Goal: Task Accomplishment & Management: Use online tool/utility

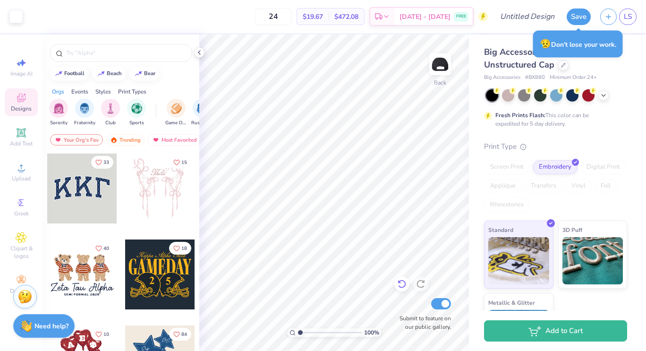
click at [403, 285] on icon at bounding box center [401, 283] width 9 height 9
click at [423, 285] on icon at bounding box center [420, 283] width 9 height 9
click at [441, 66] on img at bounding box center [440, 64] width 38 height 38
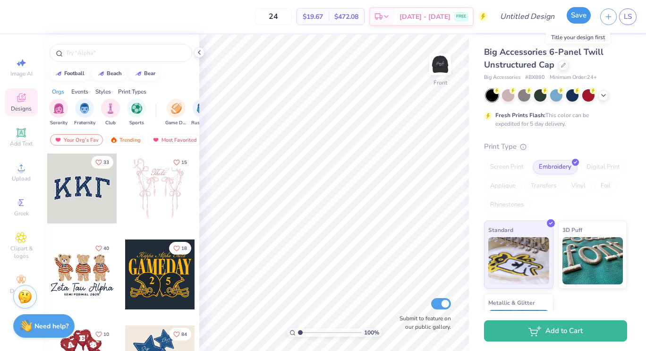
click at [575, 17] on button "Save" at bounding box center [579, 15] width 24 height 17
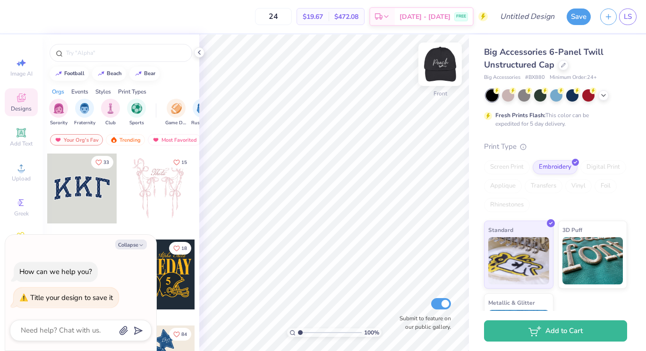
click at [446, 60] on img at bounding box center [440, 64] width 38 height 38
type textarea "x"
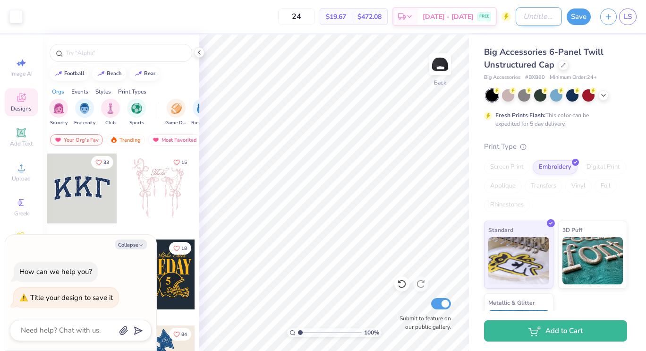
click at [531, 16] on input "Design Title" at bounding box center [539, 16] width 46 height 19
type input "b"
type textarea "x"
type input "ba"
type textarea "x"
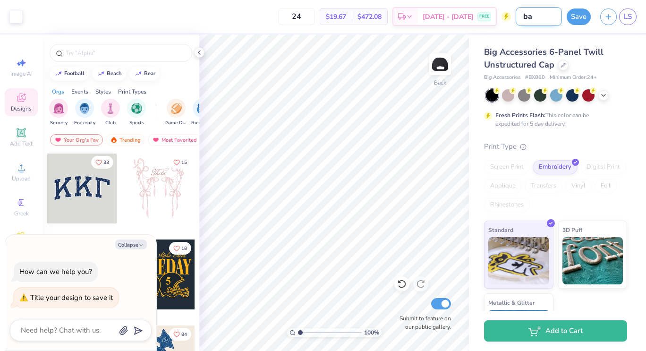
type input "bas"
type textarea "x"
type input "basi"
type textarea "x"
type input "basic"
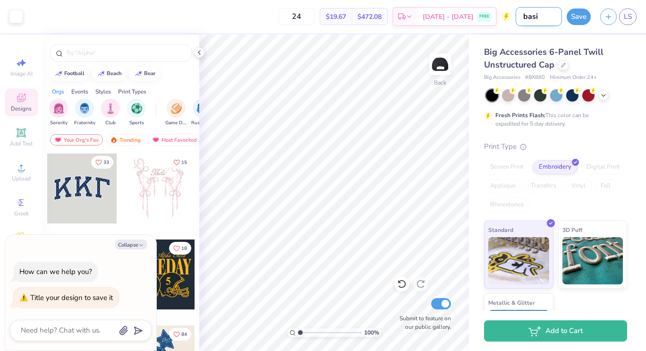
type textarea "x"
type input "basic"
type textarea "x"
type input "basic p"
type textarea "x"
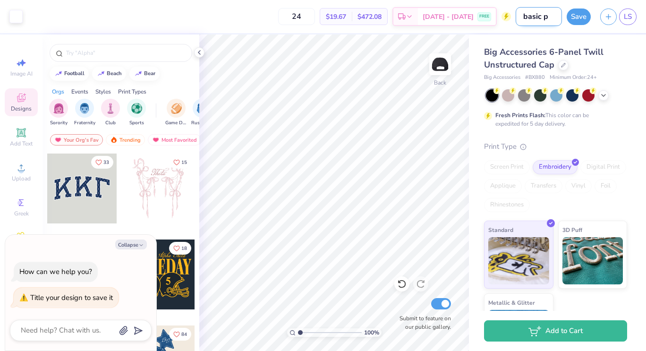
type input "basic pe"
type textarea "x"
type input "basic pea"
type textarea "x"
type input "basic peac"
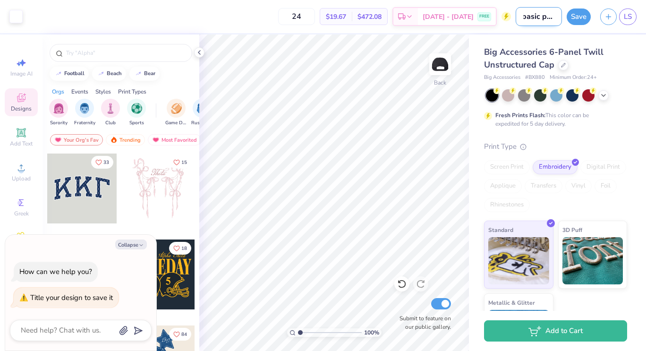
type textarea "x"
type input "basic peach"
type textarea "x"
type input "basic peach"
type textarea "x"
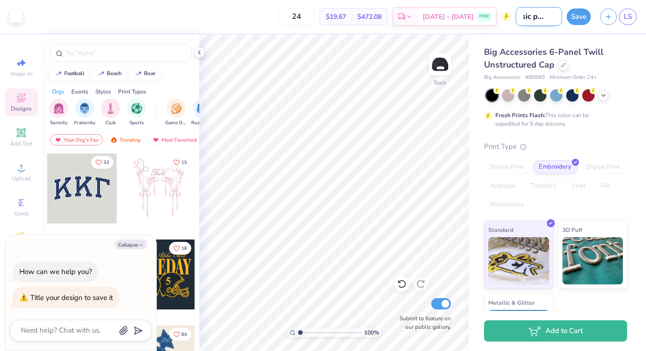
type input "basic peach h"
type textarea "x"
type input "basic peach ha"
type textarea "x"
type input "basic peach hat"
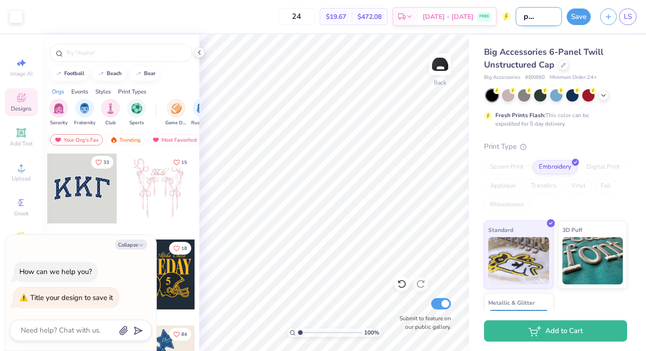
type textarea "x"
type input "basic peach hat"
click at [576, 19] on button "Save" at bounding box center [579, 15] width 24 height 17
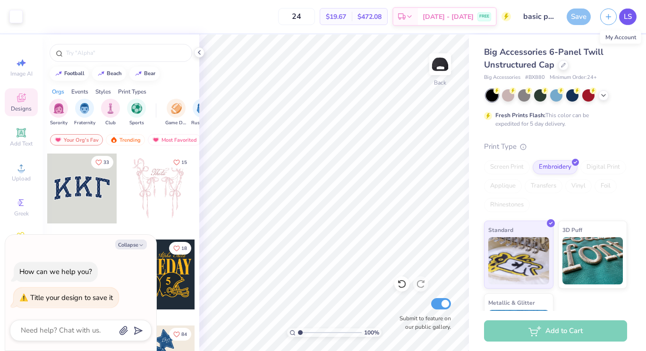
click at [631, 17] on span "LS" at bounding box center [628, 16] width 8 height 11
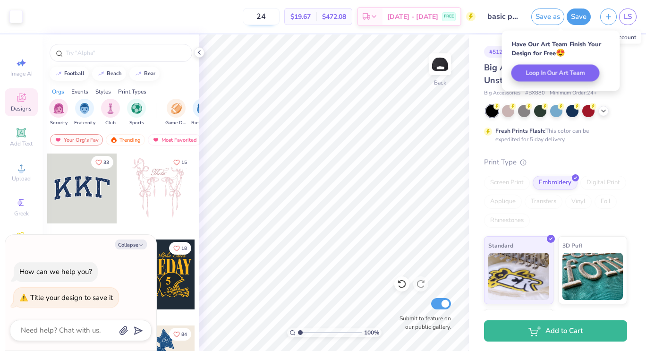
click at [280, 17] on input "24" at bounding box center [261, 16] width 37 height 17
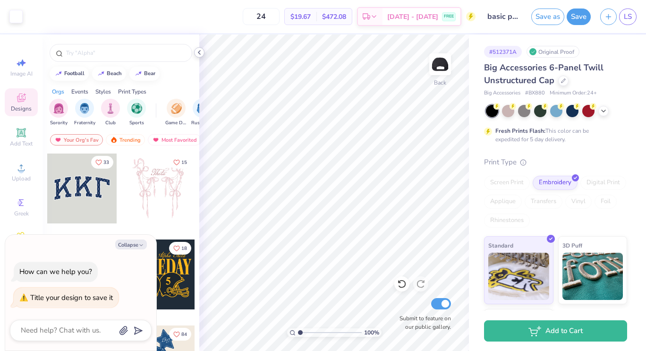
click at [195, 52] on div at bounding box center [199, 52] width 10 height 10
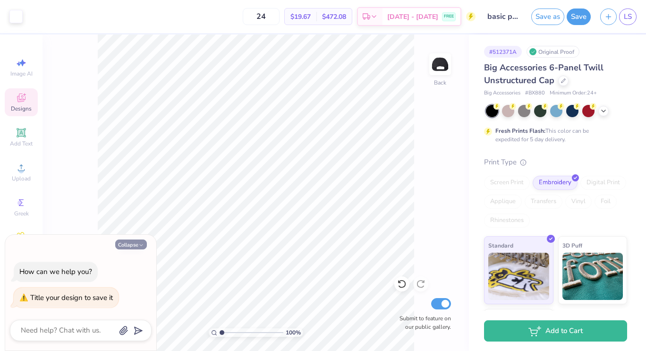
click at [139, 243] on icon "button" at bounding box center [141, 245] width 6 height 6
type textarea "x"
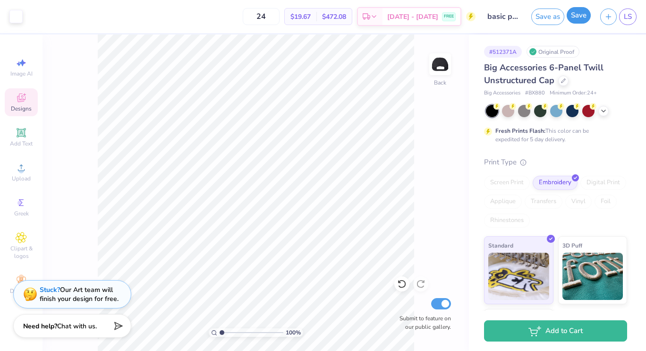
click at [579, 17] on button "Save" at bounding box center [579, 15] width 24 height 17
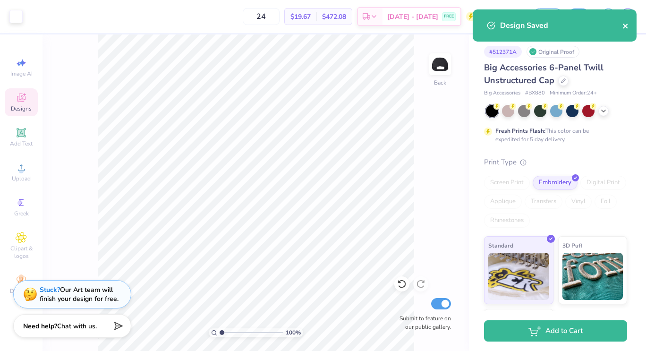
click at [628, 26] on icon "close" at bounding box center [626, 26] width 7 height 8
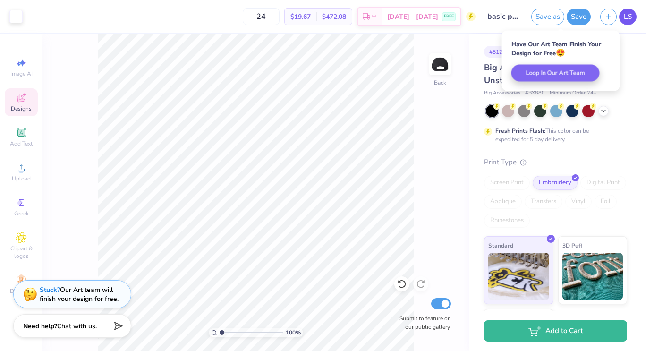
click at [629, 21] on span "LS" at bounding box center [628, 16] width 8 height 11
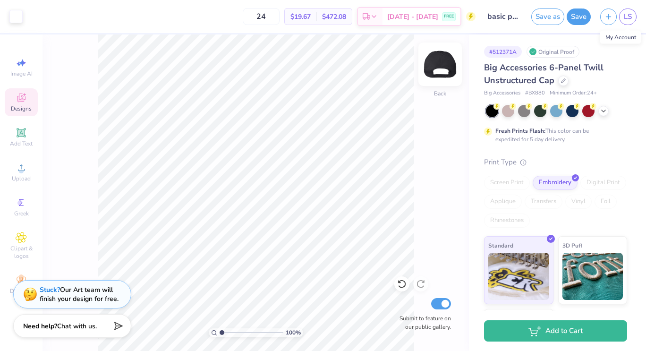
click at [433, 61] on img at bounding box center [440, 64] width 38 height 38
click at [22, 166] on icon at bounding box center [21, 167] width 11 height 11
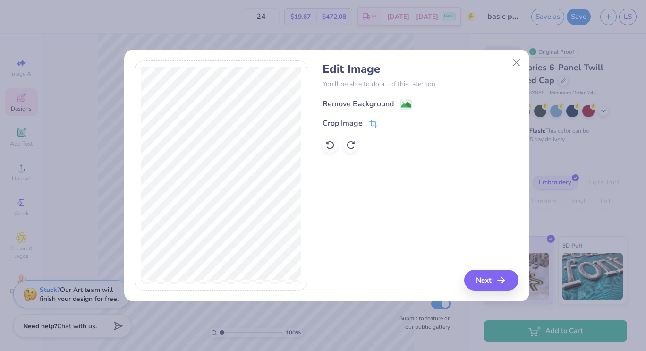
click at [365, 100] on div "Remove Background" at bounding box center [358, 103] width 71 height 11
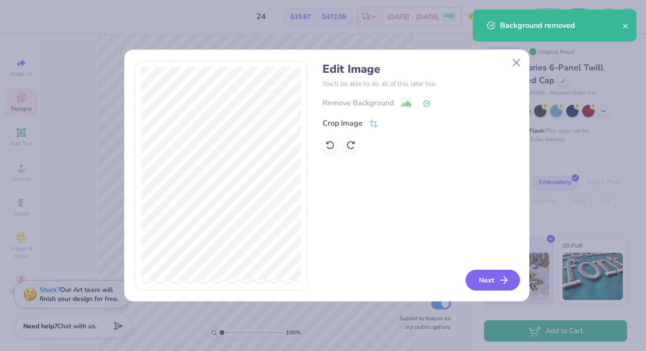
click at [487, 281] on button "Next" at bounding box center [493, 280] width 54 height 21
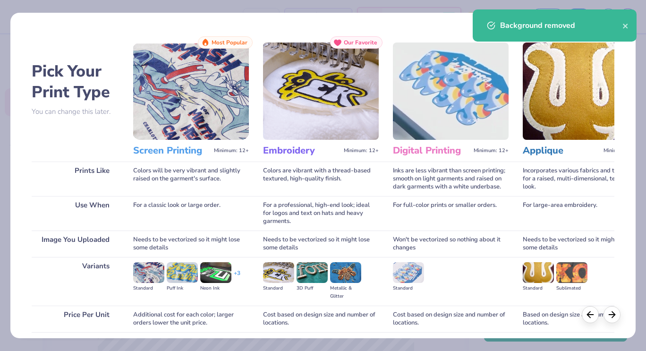
scroll to position [73, 0]
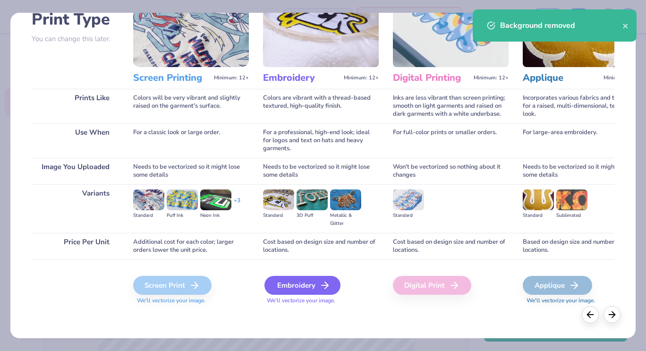
click at [290, 284] on div "Embroidery" at bounding box center [303, 285] width 76 height 19
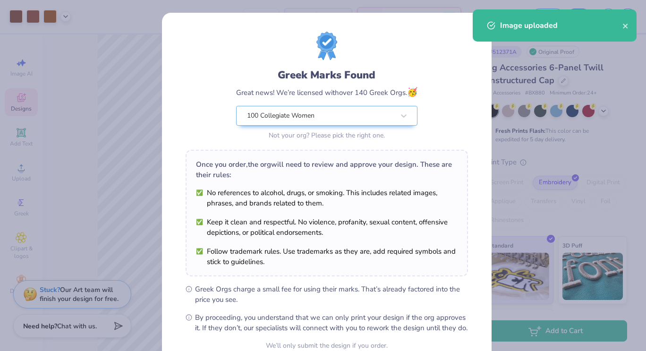
click at [279, 214] on ul "No references to alcohol, drugs, or smoking. This includes related images, phra…" at bounding box center [327, 227] width 262 height 79
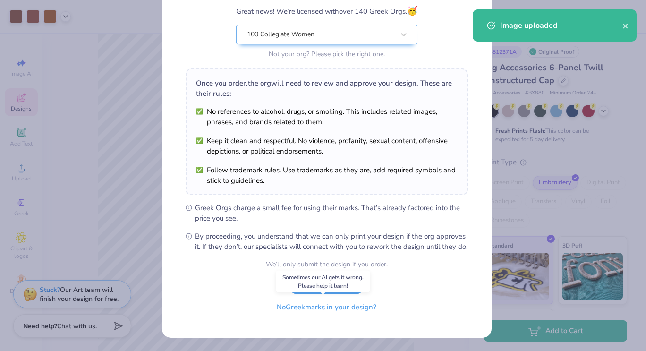
click at [317, 309] on button "No Greek marks in your design?" at bounding box center [327, 307] width 116 height 19
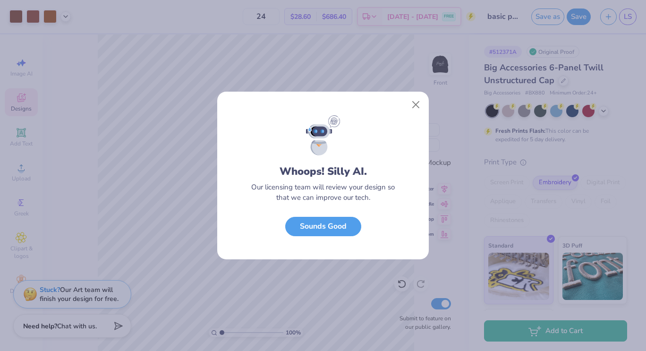
scroll to position [0, 0]
click at [414, 100] on button "Close" at bounding box center [416, 105] width 18 height 18
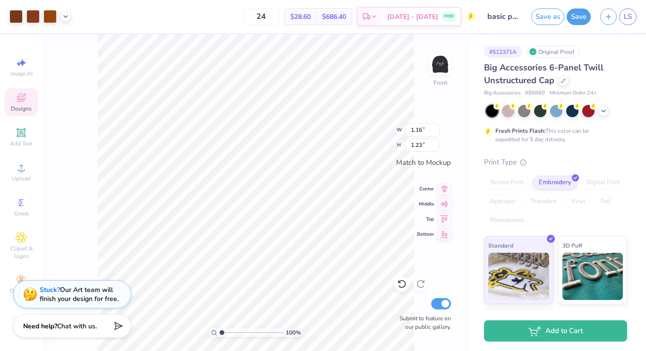
type input "1.16"
type input "1.23"
type input "0.58"
type input "0.62"
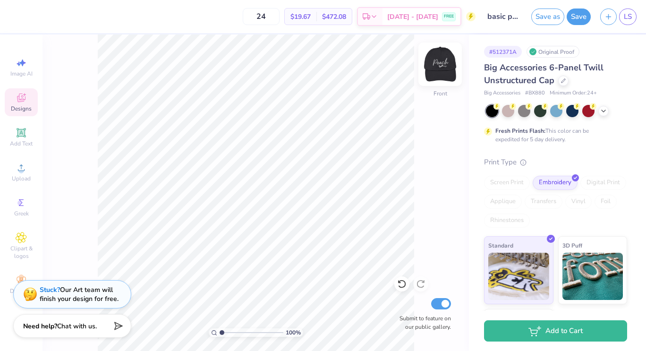
click at [441, 66] on img at bounding box center [440, 64] width 38 height 38
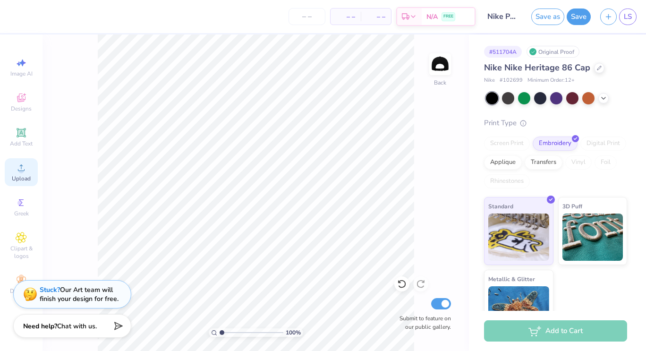
click at [23, 173] on div "Upload" at bounding box center [21, 172] width 33 height 28
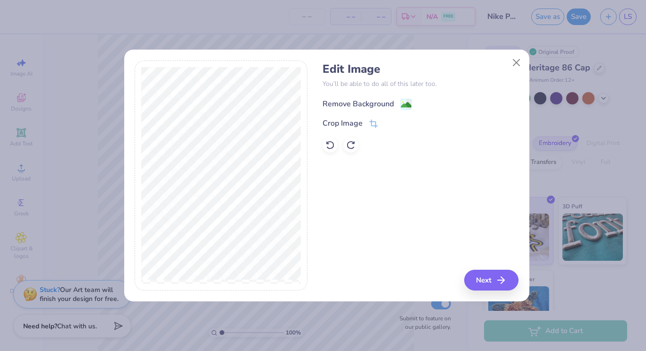
click at [371, 102] on div "Remove Background" at bounding box center [358, 103] width 71 height 11
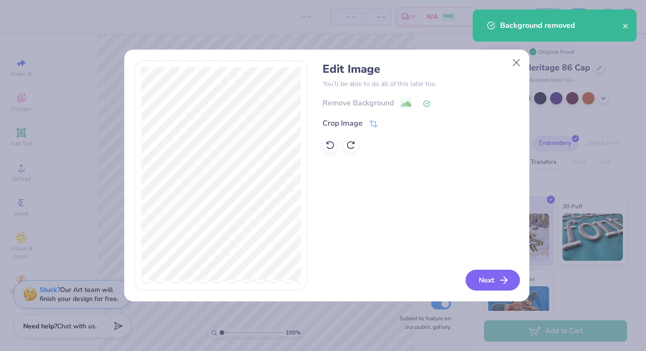
click at [484, 280] on button "Next" at bounding box center [493, 280] width 54 height 21
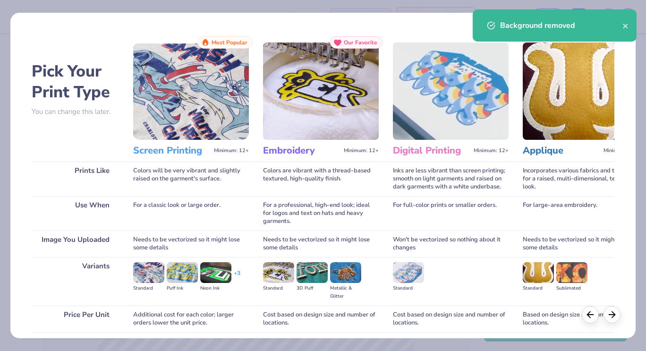
scroll to position [73, 0]
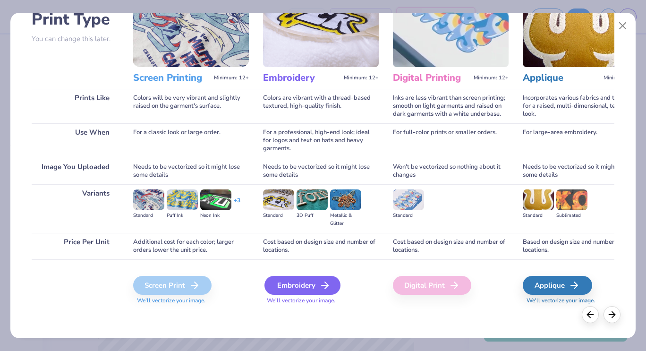
click at [292, 282] on div "Embroidery" at bounding box center [303, 285] width 76 height 19
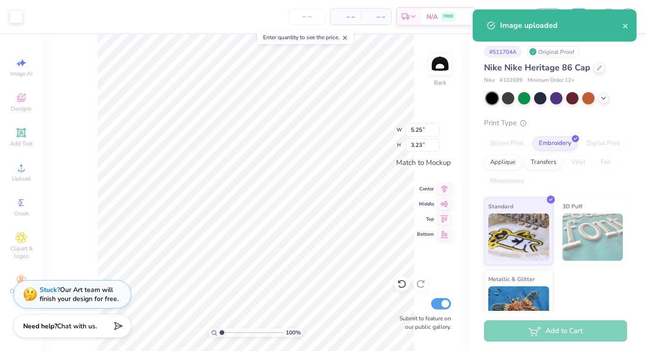
type input "4.11"
type input "2.53"
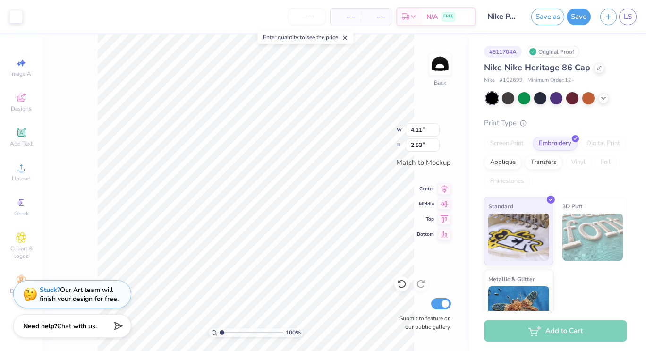
type input "3.47"
type input "2.13"
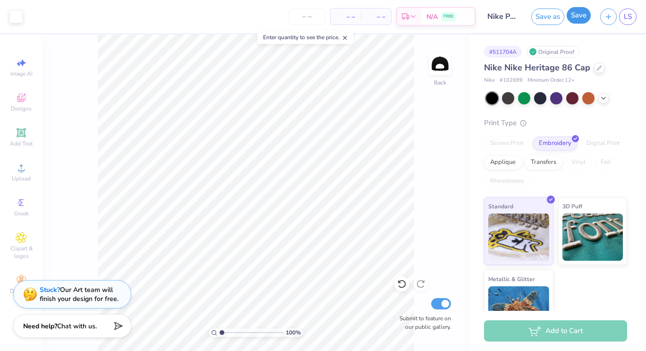
click at [577, 14] on button "Save" at bounding box center [579, 15] width 24 height 17
click at [313, 12] on input "number" at bounding box center [307, 16] width 37 height 17
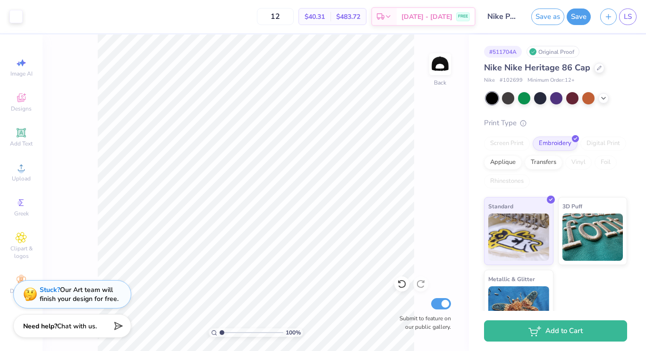
type input "1"
click at [294, 19] on input "20" at bounding box center [275, 16] width 37 height 17
type input "2"
click at [575, 17] on button "Save" at bounding box center [579, 15] width 24 height 17
click at [294, 17] on input "12" at bounding box center [275, 16] width 37 height 17
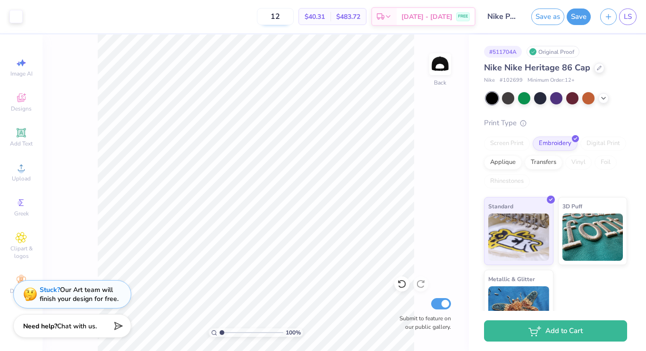
type input "1"
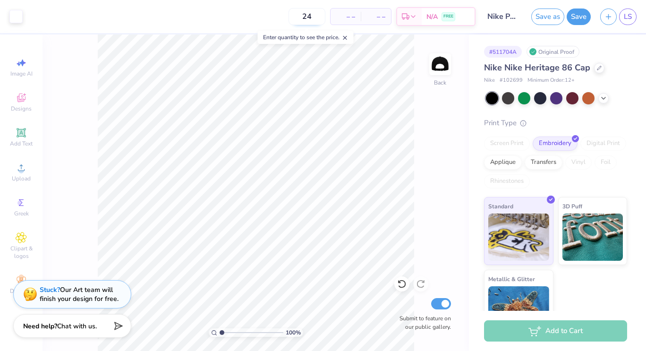
type input "24"
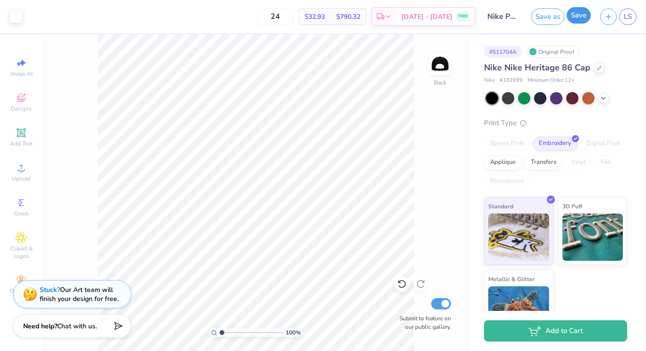
click at [576, 20] on button "Save" at bounding box center [579, 15] width 24 height 17
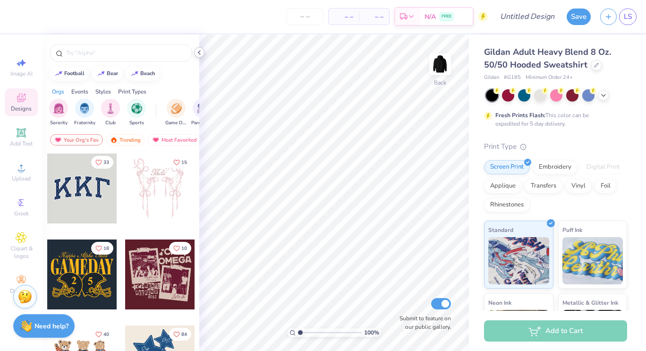
click at [199, 54] on icon at bounding box center [200, 53] width 8 height 8
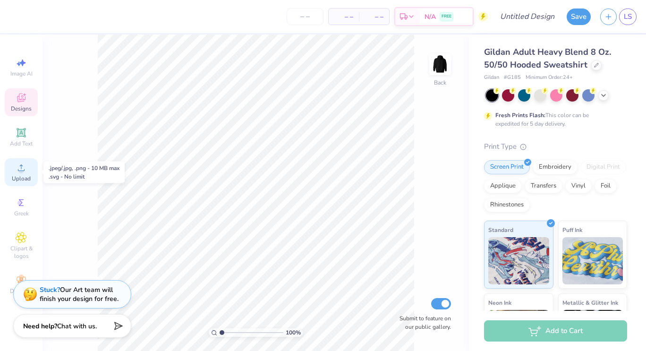
click at [18, 174] on div "Upload" at bounding box center [21, 172] width 33 height 28
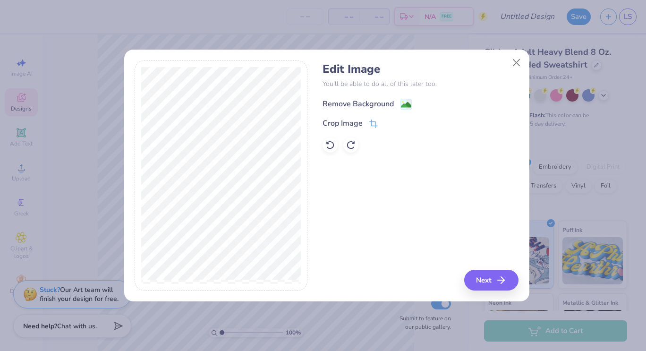
click at [363, 101] on div "Remove Background" at bounding box center [358, 103] width 71 height 11
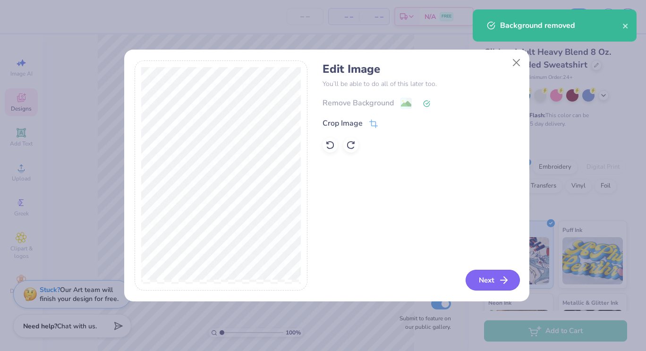
click at [476, 274] on button "Next" at bounding box center [493, 280] width 54 height 21
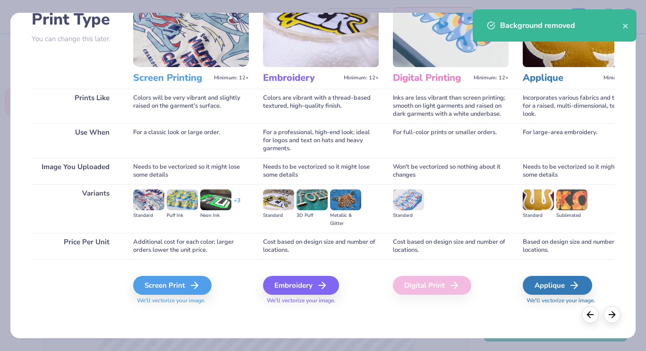
scroll to position [72, 0]
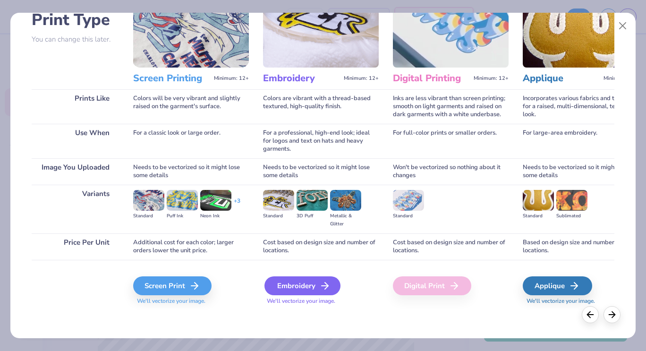
click at [316, 282] on div "Embroidery" at bounding box center [303, 285] width 76 height 19
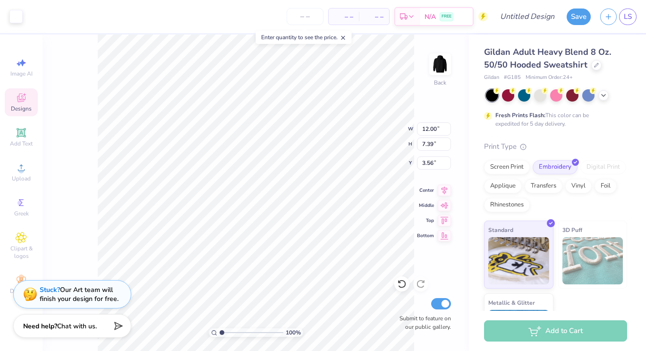
type input "7.82"
type input "4.82"
type input "5.18"
type input "5.88"
type input "3.62"
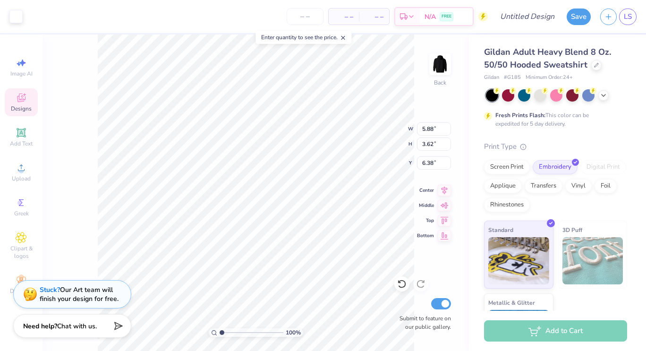
type input "3.98"
type input "5.19"
type input "3.20"
type input "4.41"
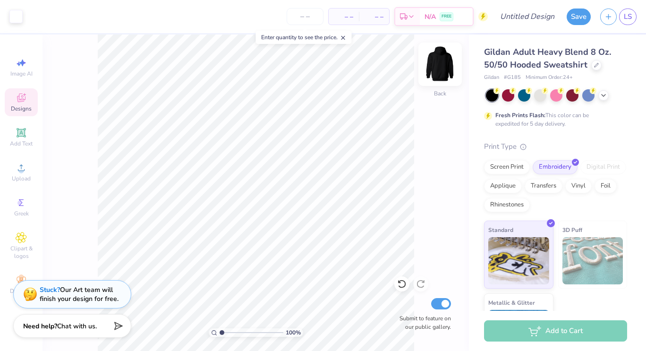
click at [439, 63] on img at bounding box center [440, 64] width 38 height 38
click at [439, 63] on img at bounding box center [440, 64] width 19 height 19
click at [438, 63] on img at bounding box center [440, 64] width 38 height 38
click at [442, 73] on img at bounding box center [440, 64] width 38 height 38
click at [527, 19] on input "Design Title" at bounding box center [539, 16] width 46 height 19
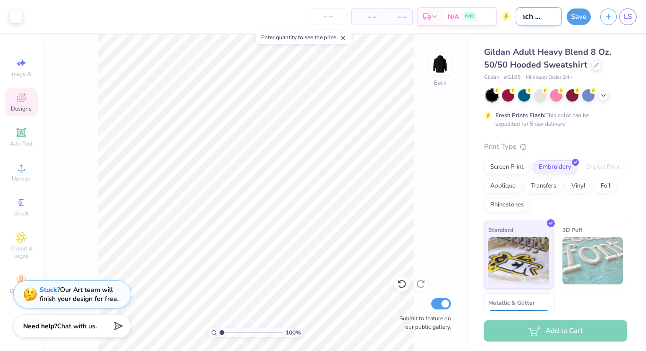
scroll to position [0, 16]
type input "Peach hoodie"
click at [581, 15] on button "Save" at bounding box center [579, 15] width 24 height 17
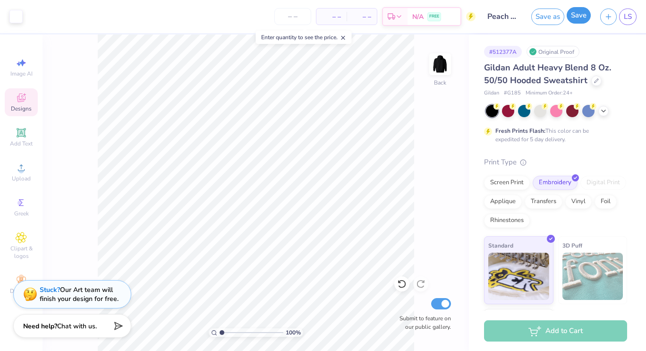
click at [587, 17] on button "Save" at bounding box center [579, 15] width 24 height 17
click at [319, 18] on span "– –" at bounding box center [312, 17] width 19 height 10
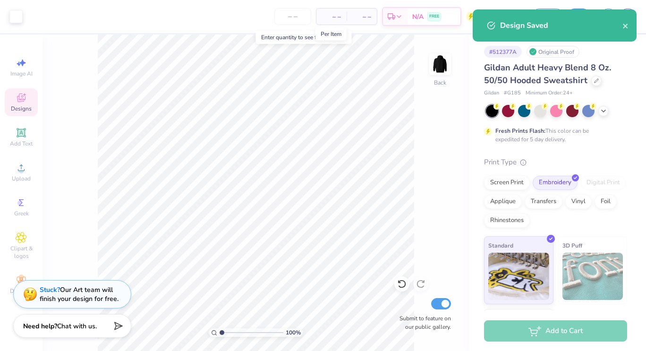
click at [338, 17] on span "– –" at bounding box center [331, 17] width 19 height 10
click at [298, 14] on input "number" at bounding box center [292, 16] width 37 height 17
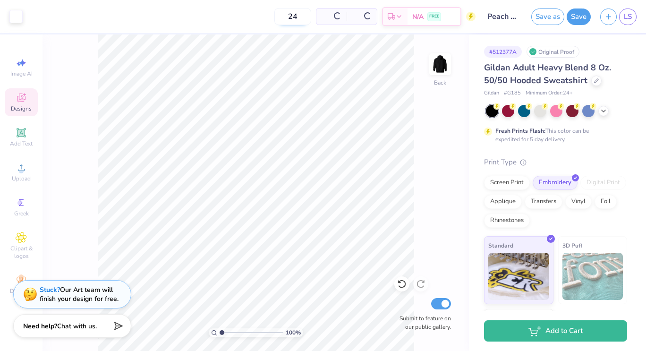
type input "24"
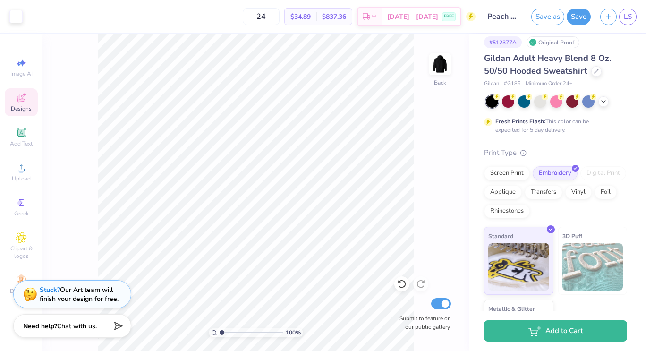
scroll to position [8, 0]
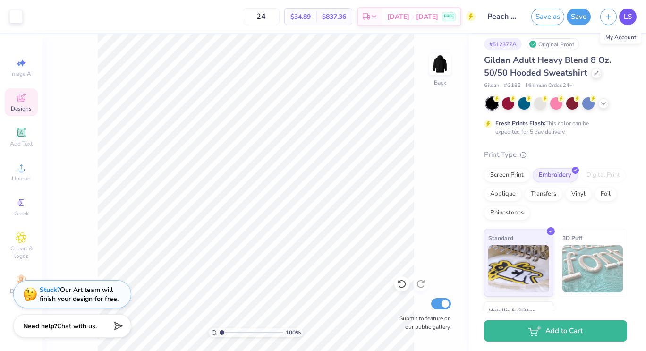
click at [631, 20] on span "LS" at bounding box center [628, 16] width 8 height 11
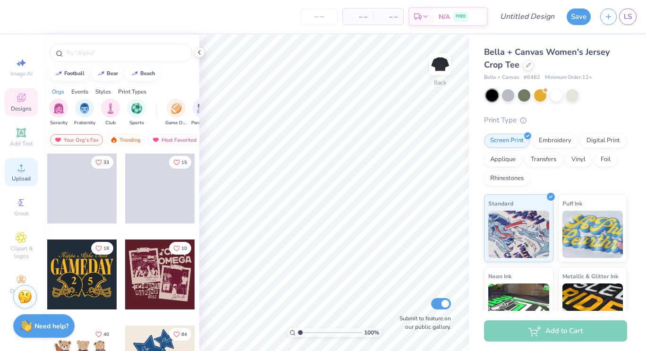
click at [23, 171] on circle at bounding box center [20, 170] width 5 height 5
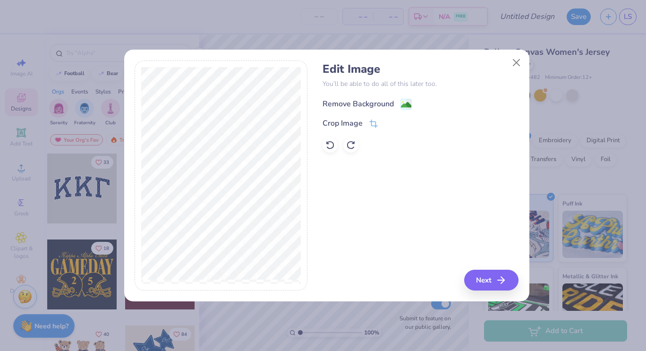
click at [368, 103] on div "Remove Background" at bounding box center [358, 103] width 71 height 11
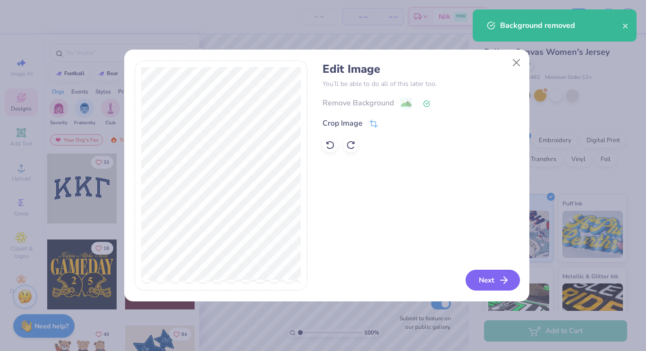
click at [495, 275] on button "Next" at bounding box center [493, 280] width 54 height 21
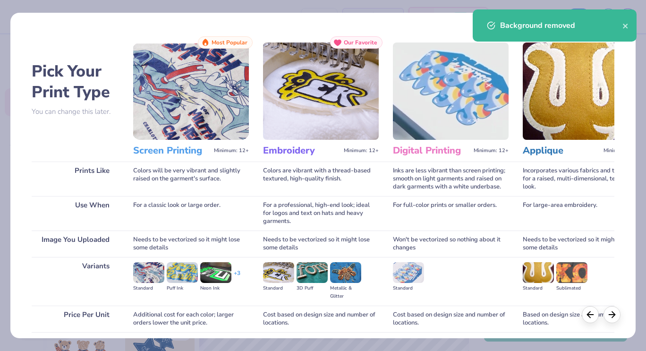
scroll to position [73, 0]
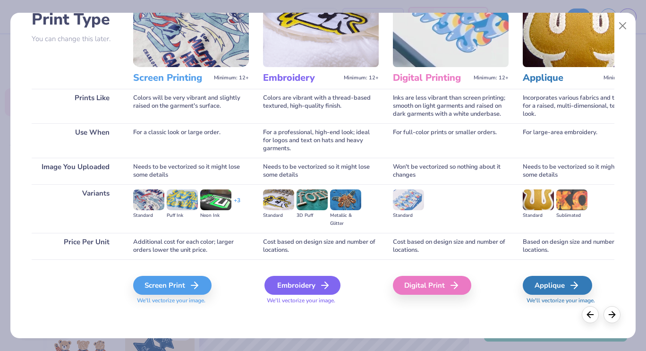
click at [307, 290] on div "Embroidery" at bounding box center [303, 285] width 76 height 19
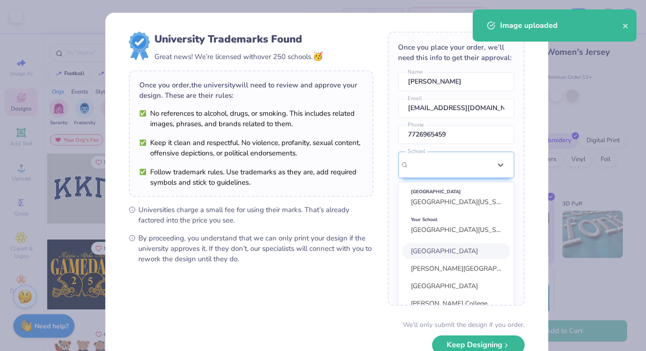
scroll to position [81, 0]
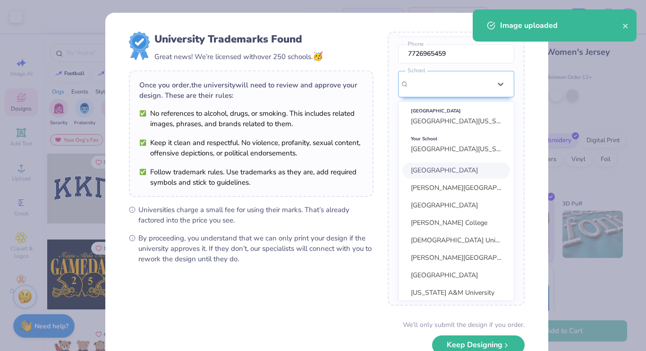
drag, startPoint x: 476, startPoint y: 176, endPoint x: 384, endPoint y: 179, distance: 91.2
click at [388, 179] on div "Once you place your order, we’ll need this info to get their approval: Lily Shi…" at bounding box center [456, 169] width 137 height 274
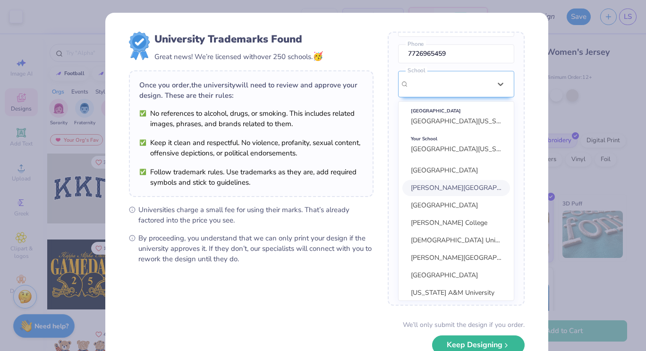
click at [575, 64] on div "University Trademarks Found Great news! We’re licensed with over 250 schools. 🥳…" at bounding box center [323, 175] width 646 height 351
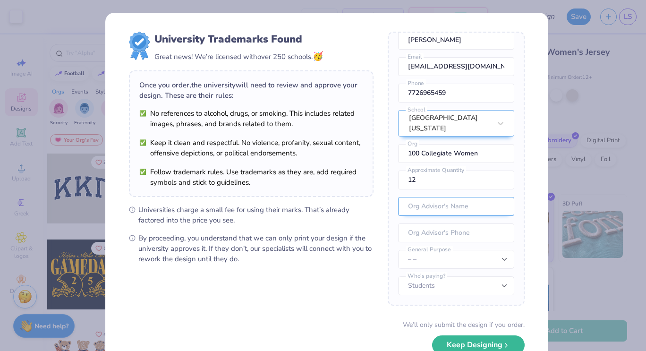
scroll to position [60, 0]
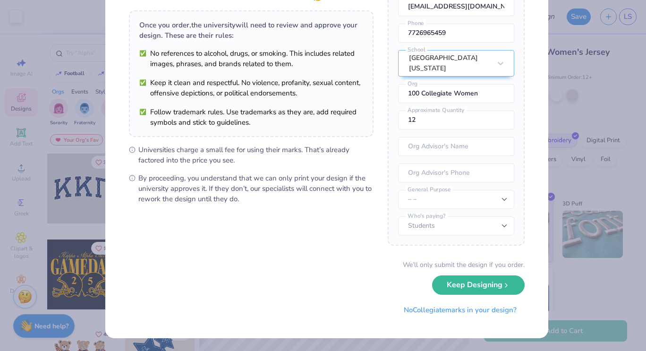
click at [478, 282] on button "Keep Designing" at bounding box center [478, 284] width 93 height 19
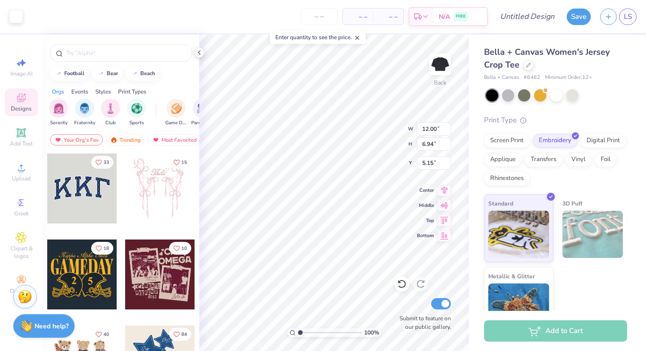
scroll to position [0, 0]
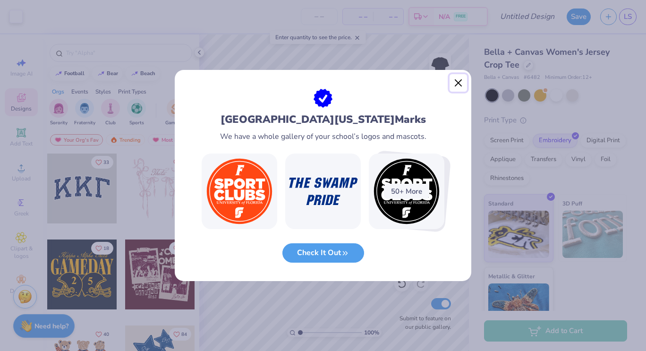
click at [461, 84] on button "Close" at bounding box center [459, 83] width 18 height 18
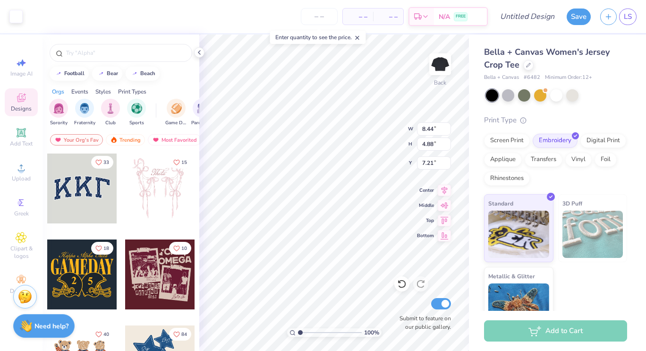
type input "8.44"
type input "4.88"
type input "3.74"
type input "6.42"
type input "3.71"
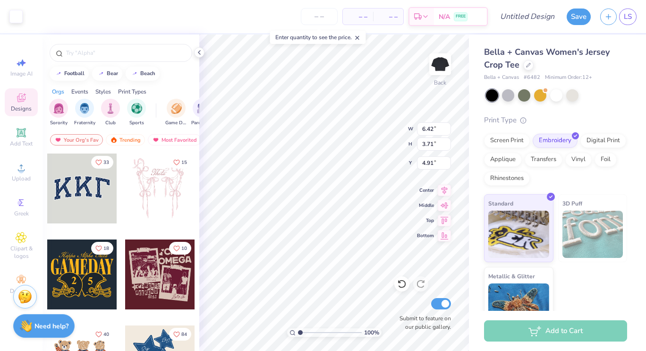
type input "3.68"
click at [447, 54] on img at bounding box center [440, 64] width 38 height 38
click at [325, 16] on input "number" at bounding box center [319, 16] width 37 height 17
type input "20"
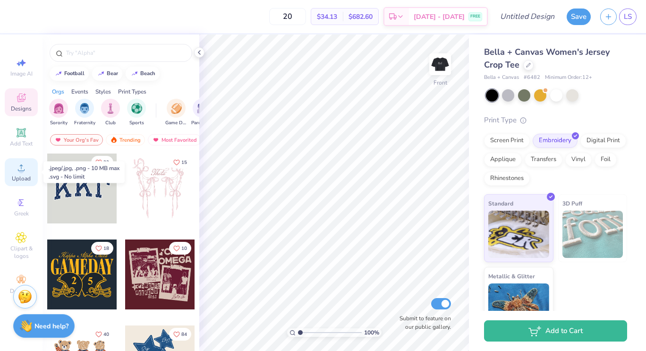
click at [18, 172] on icon at bounding box center [21, 167] width 11 height 11
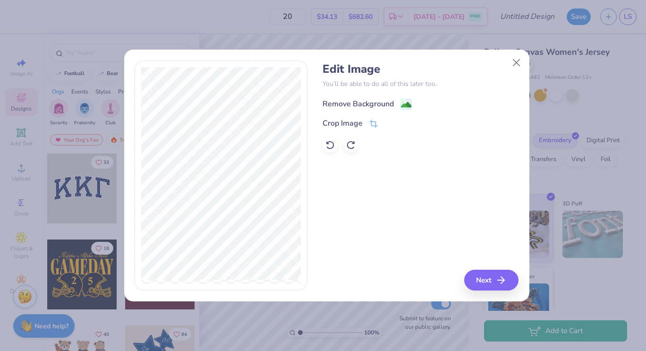
click at [378, 102] on div "Remove Background" at bounding box center [358, 103] width 71 height 11
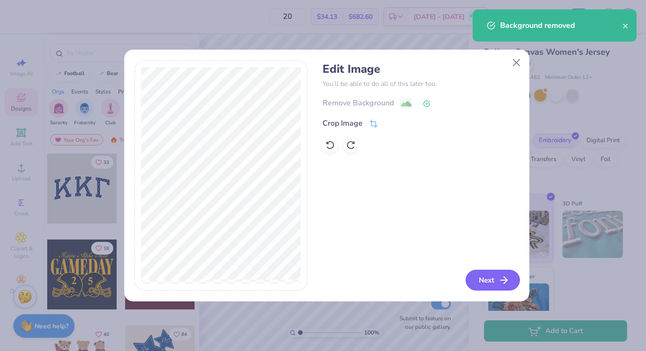
click at [487, 278] on button "Next" at bounding box center [493, 280] width 54 height 21
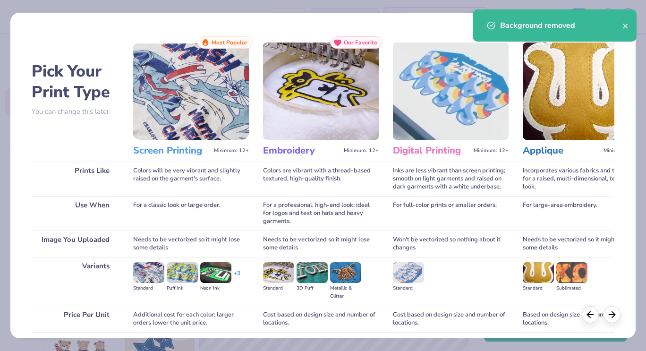
scroll to position [73, 0]
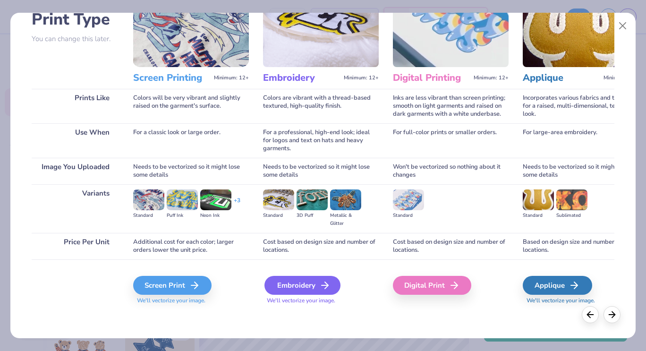
click at [306, 286] on div "Embroidery" at bounding box center [303, 285] width 76 height 19
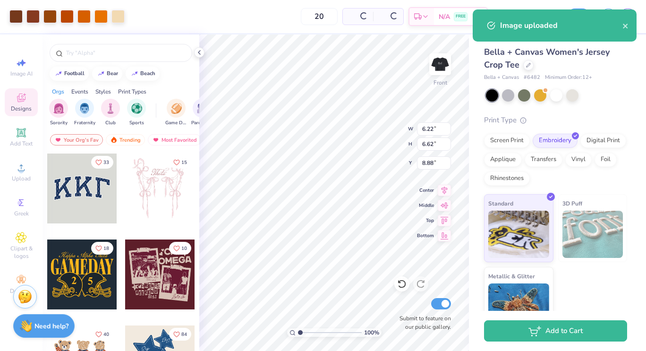
type input "6.22"
type input "6.62"
type input "8.88"
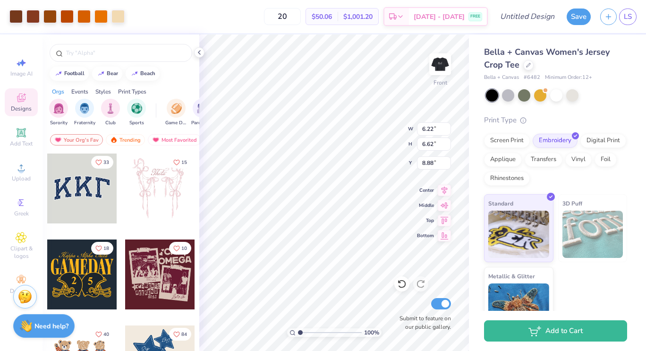
type input "2.05"
type input "2.18"
type input "0.50"
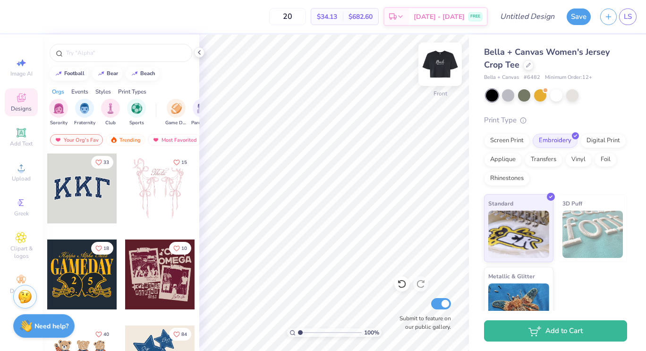
click at [443, 64] on img at bounding box center [440, 64] width 38 height 38
click at [199, 52] on polyline at bounding box center [199, 53] width 2 height 4
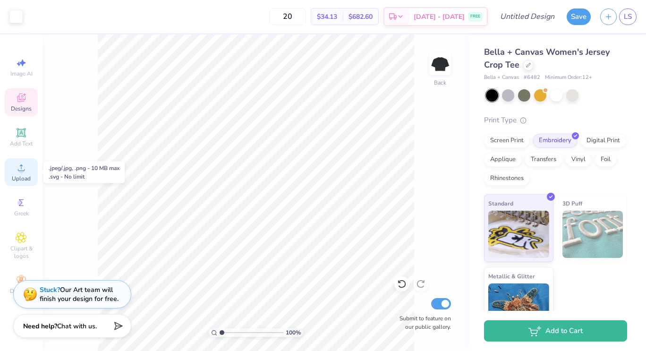
click at [18, 176] on span "Upload" at bounding box center [21, 179] width 19 height 8
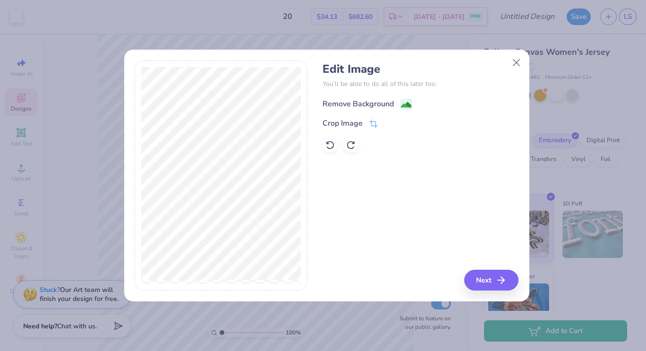
click at [368, 101] on div "Remove Background" at bounding box center [358, 103] width 71 height 11
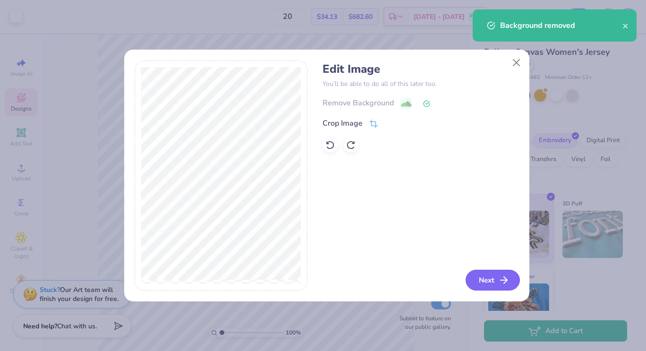
click at [488, 285] on button "Next" at bounding box center [493, 280] width 54 height 21
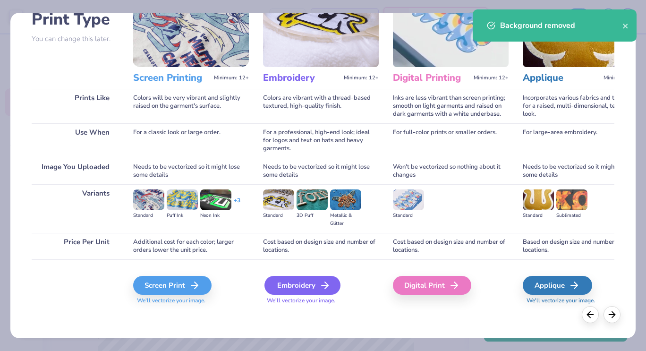
click at [302, 284] on div "Embroidery" at bounding box center [303, 285] width 76 height 19
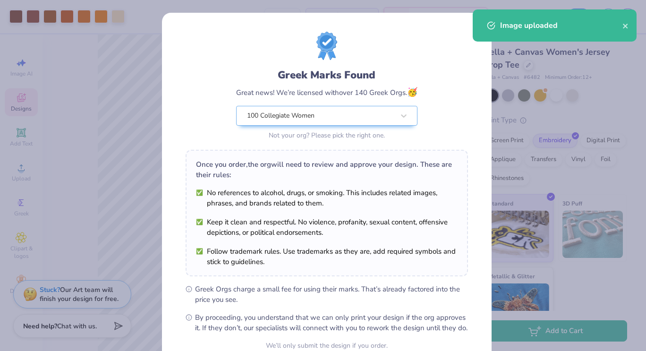
click at [243, 247] on body "Art colors 20 $52.88 Per Item $1,057.60 Total Est. Delivery Sep 8 - 11 FREE Des…" at bounding box center [323, 175] width 646 height 351
type input "3.30"
type input "3.51"
type input "11.12"
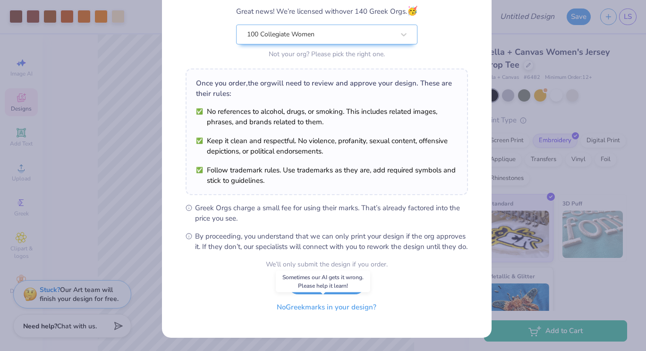
click at [339, 307] on button "No Greek marks in your design?" at bounding box center [327, 307] width 116 height 19
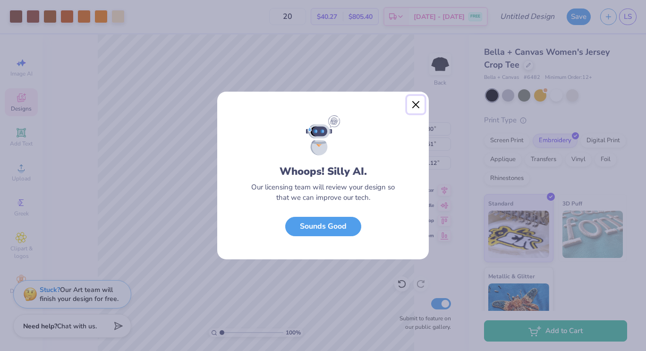
click at [418, 103] on button "Close" at bounding box center [416, 105] width 18 height 18
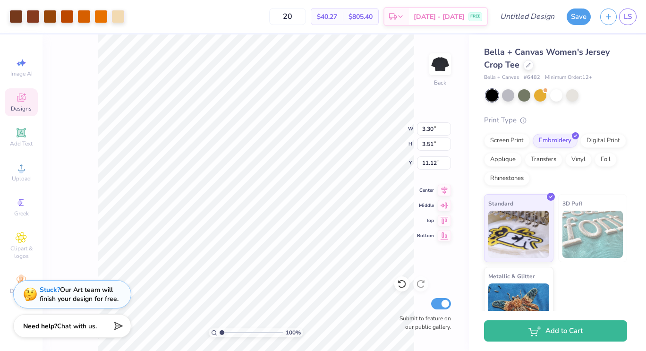
type input "1.54"
type input "1.64"
type input "15.11"
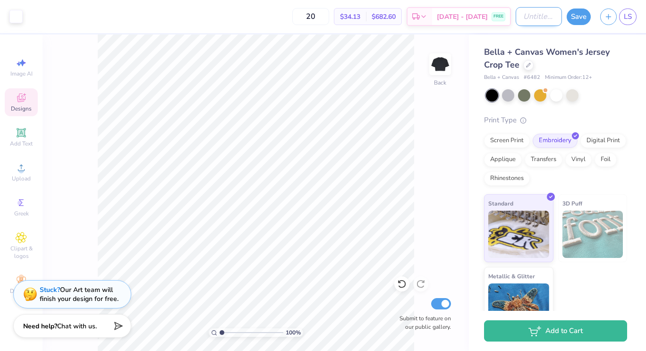
click at [539, 18] on input "Design Title" at bounding box center [539, 16] width 46 height 19
click at [539, 16] on input "Peach shirt" at bounding box center [539, 16] width 46 height 19
type input "Peach t shirt"
click at [581, 16] on button "Save" at bounding box center [579, 15] width 24 height 17
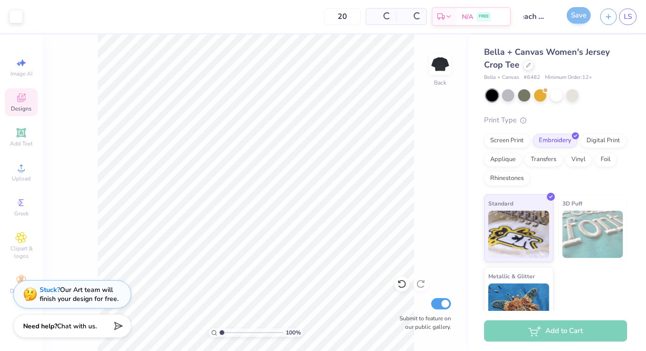
scroll to position [0, 0]
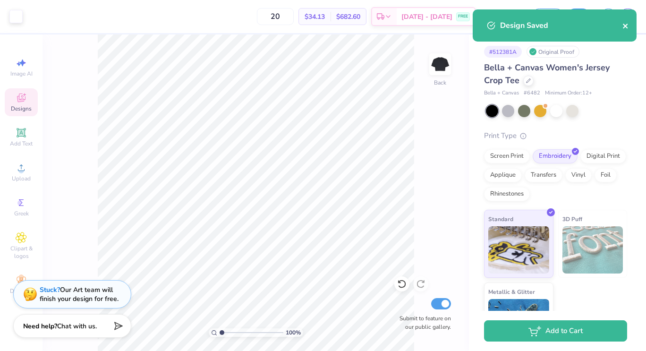
click at [627, 26] on icon "close" at bounding box center [626, 26] width 7 height 8
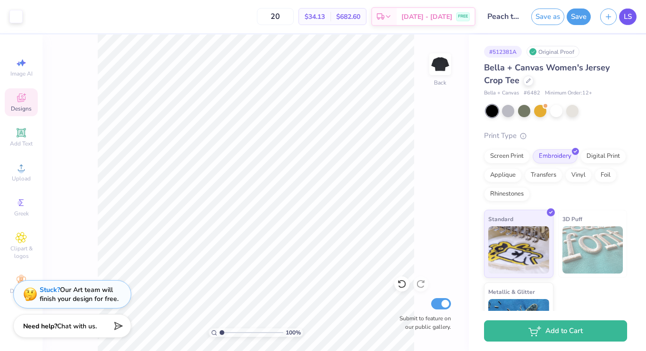
click at [628, 11] on span "LS" at bounding box center [628, 16] width 8 height 11
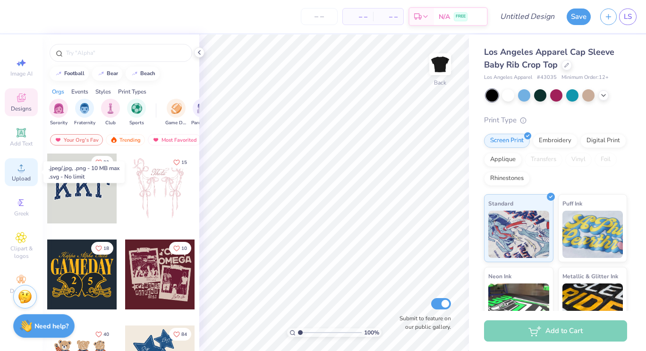
click at [17, 169] on icon at bounding box center [21, 167] width 11 height 11
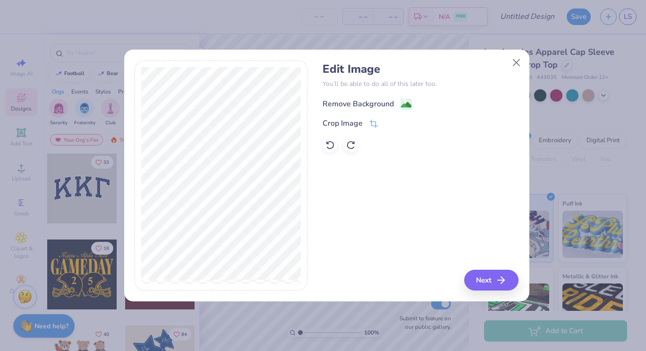
click at [386, 105] on div "Remove Background" at bounding box center [358, 103] width 71 height 11
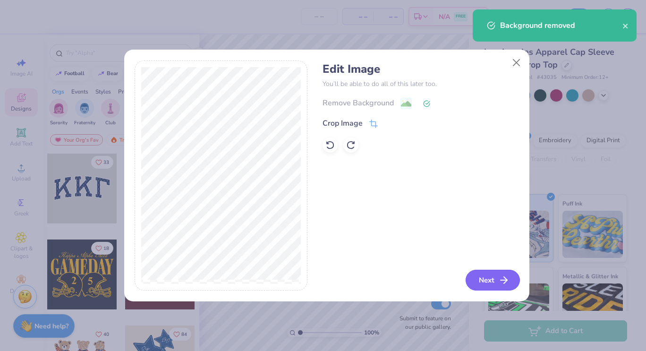
click at [484, 283] on button "Next" at bounding box center [493, 280] width 54 height 21
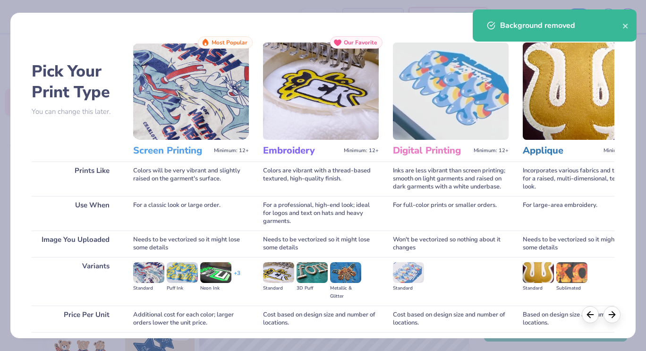
scroll to position [73, 0]
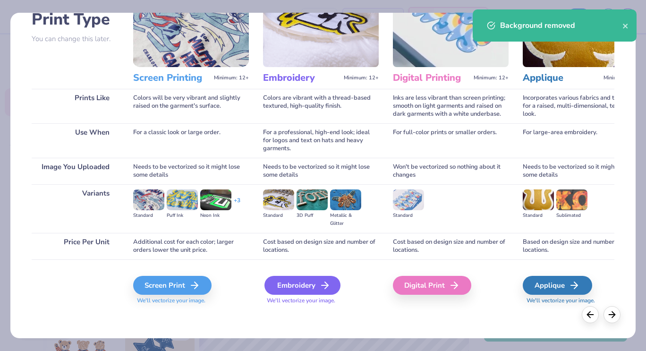
click at [303, 283] on div "Embroidery" at bounding box center [303, 285] width 76 height 19
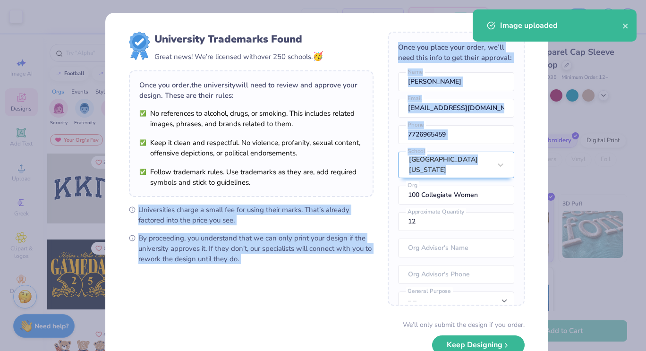
click at [370, 201] on form "University Trademarks Found Great news! We’re licensed with over 250 schools. 🥳…" at bounding box center [327, 206] width 396 height 348
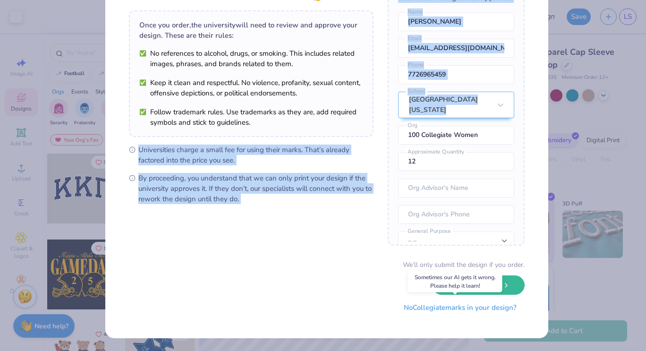
click at [487, 309] on button "No Collegiate marks in your design?" at bounding box center [460, 307] width 129 height 19
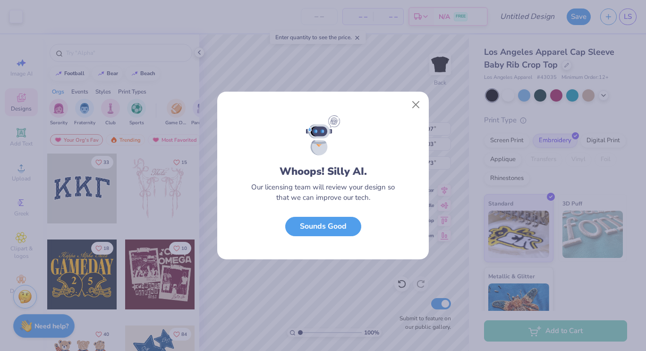
scroll to position [0, 0]
click at [412, 102] on button "Close" at bounding box center [416, 105] width 18 height 18
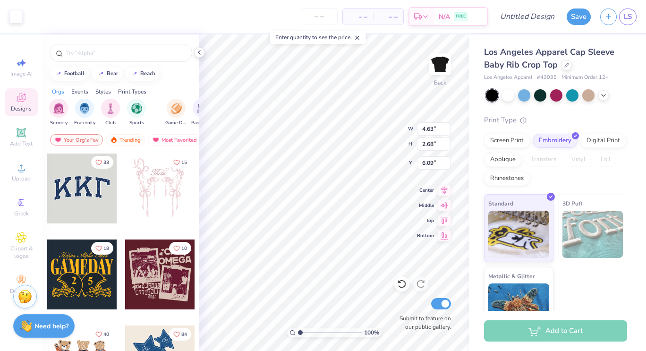
type input "4.63"
type input "2.68"
type input "3.00"
click at [199, 54] on icon at bounding box center [200, 53] width 8 height 8
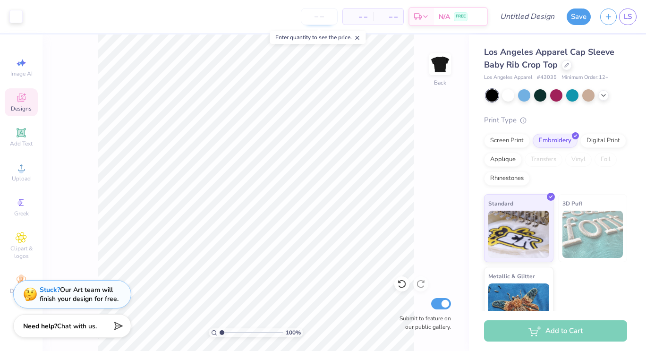
click at [324, 14] on input "number" at bounding box center [319, 16] width 37 height 17
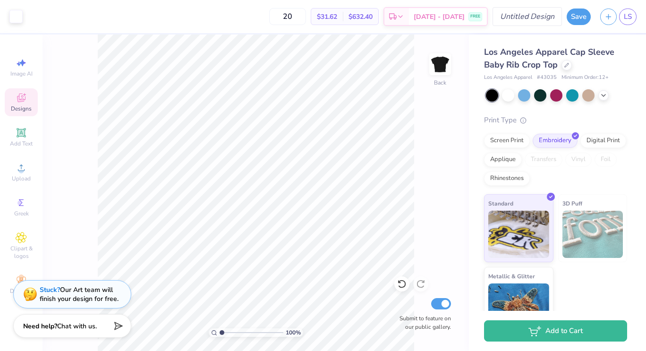
type input "20"
click at [513, 15] on div "Art colors 20 $31.62 Per Item $632.40 Total Est. Delivery [DATE] - [DATE] FREE …" at bounding box center [323, 16] width 646 height 33
type input "Peach baby t"
click at [576, 18] on button "Save" at bounding box center [579, 15] width 24 height 17
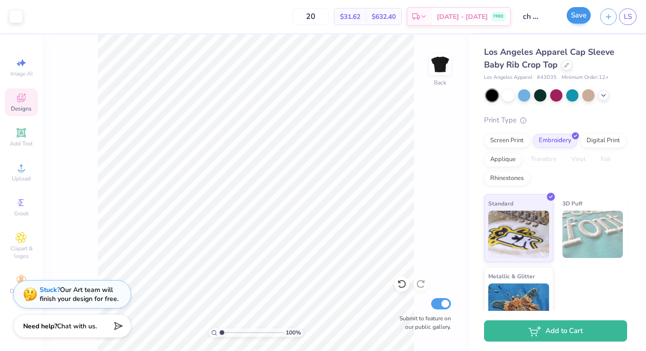
scroll to position [0, 0]
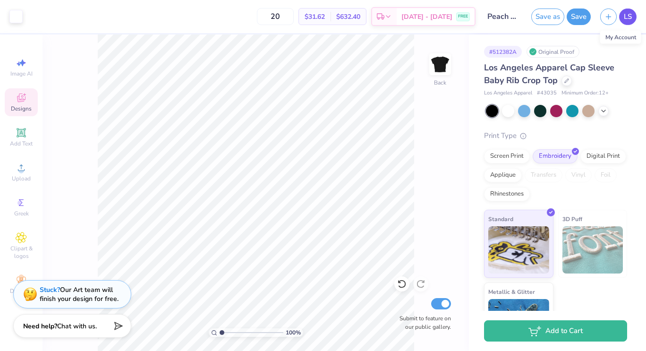
click at [623, 17] on link "LS" at bounding box center [627, 17] width 17 height 17
